Goal: Use online tool/utility

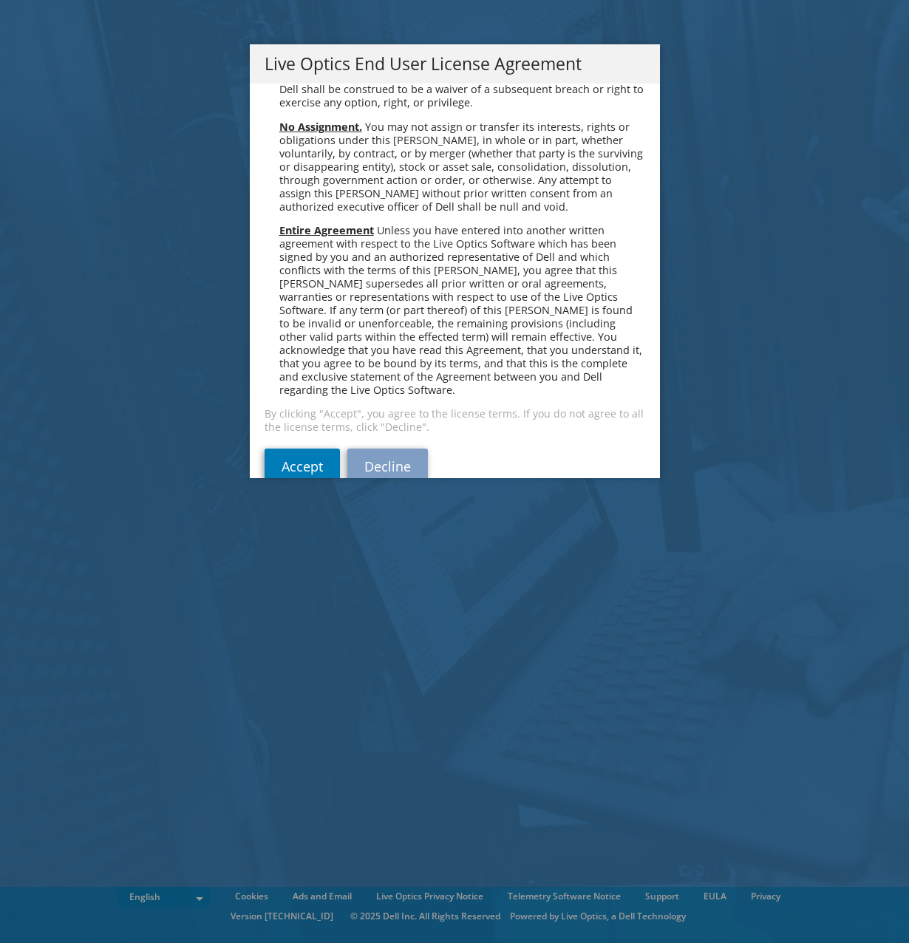
scroll to position [5588, 0]
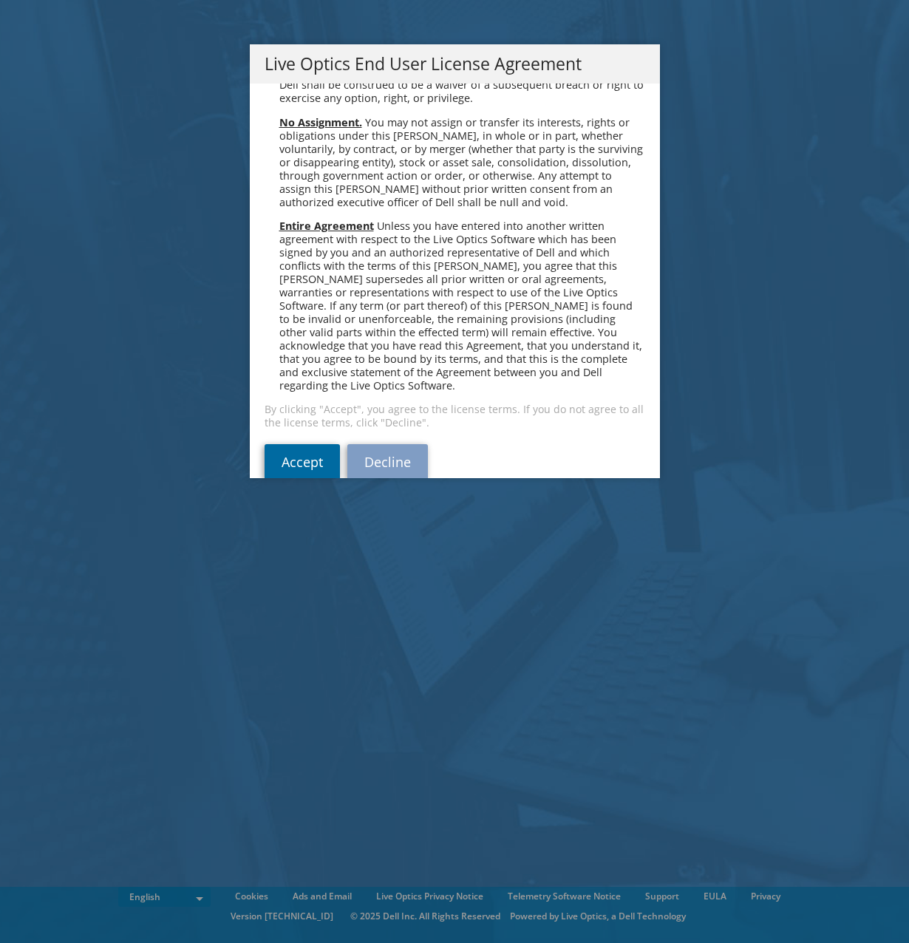
click at [309, 444] on link "Accept" at bounding box center [302, 461] width 75 height 35
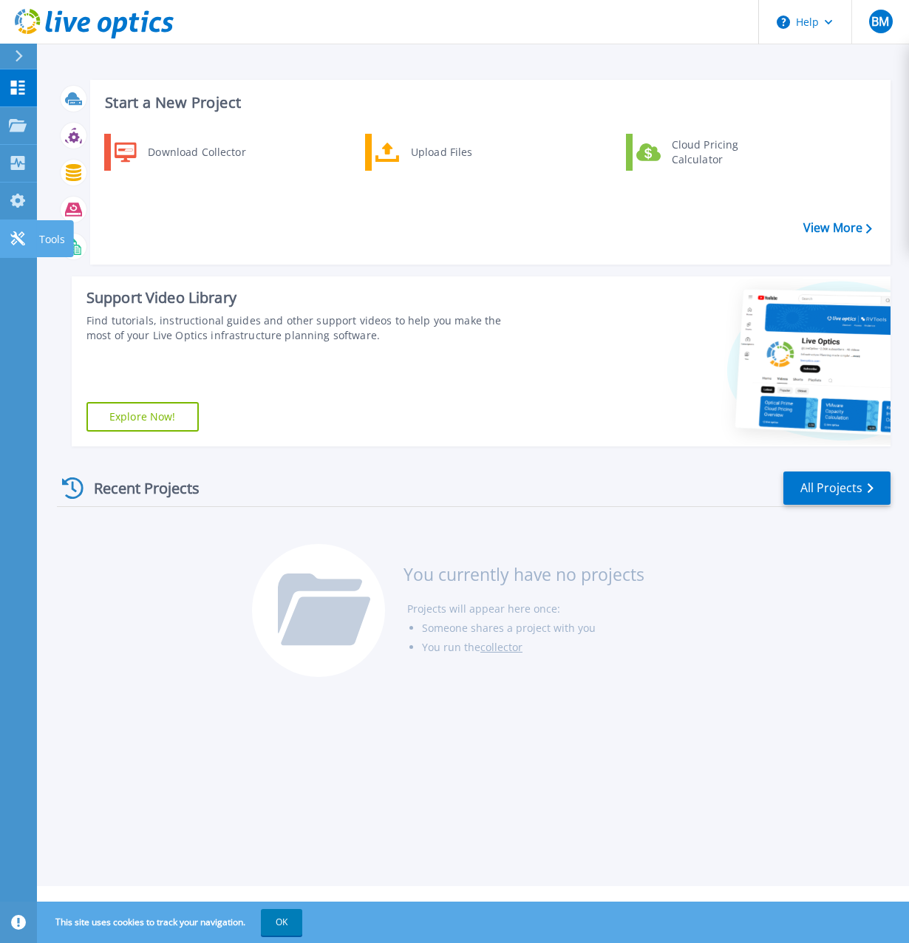
click at [12, 241] on icon at bounding box center [17, 238] width 14 height 14
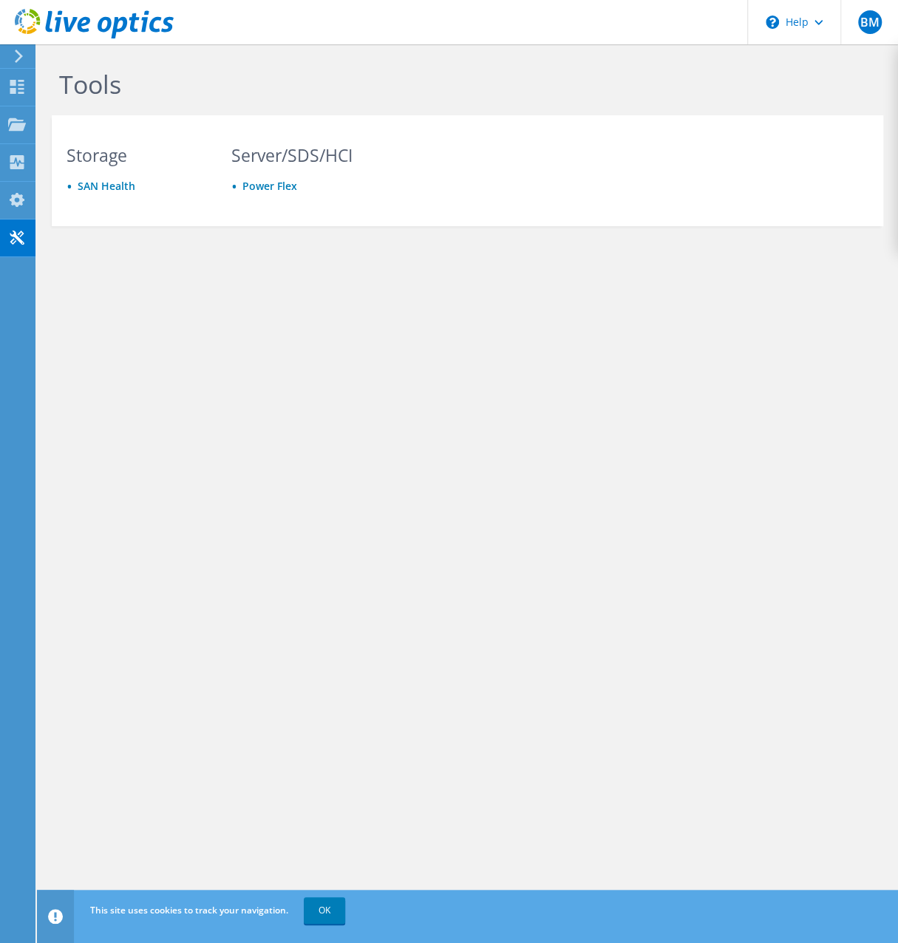
click at [16, 57] on icon at bounding box center [18, 56] width 11 height 13
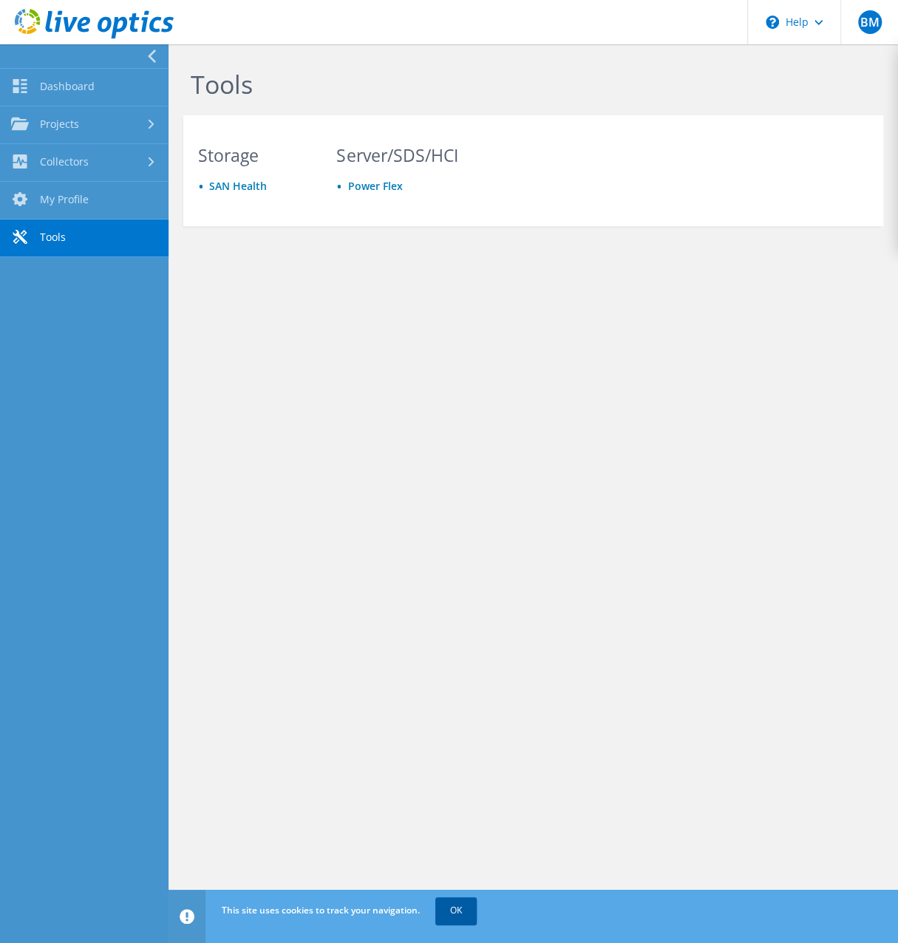
click at [455, 904] on link "OK" at bounding box center [455, 910] width 41 height 27
